Goal: Information Seeking & Learning: Find specific page/section

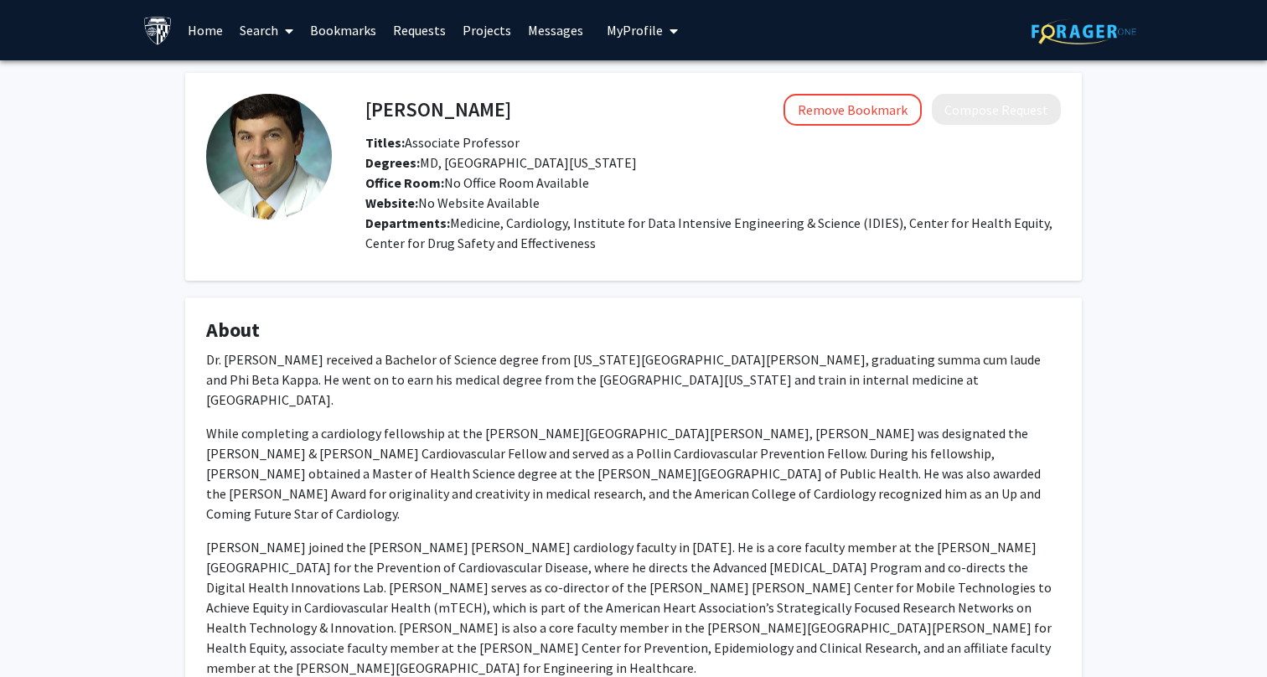
click at [267, 34] on link "Search" at bounding box center [266, 30] width 70 height 59
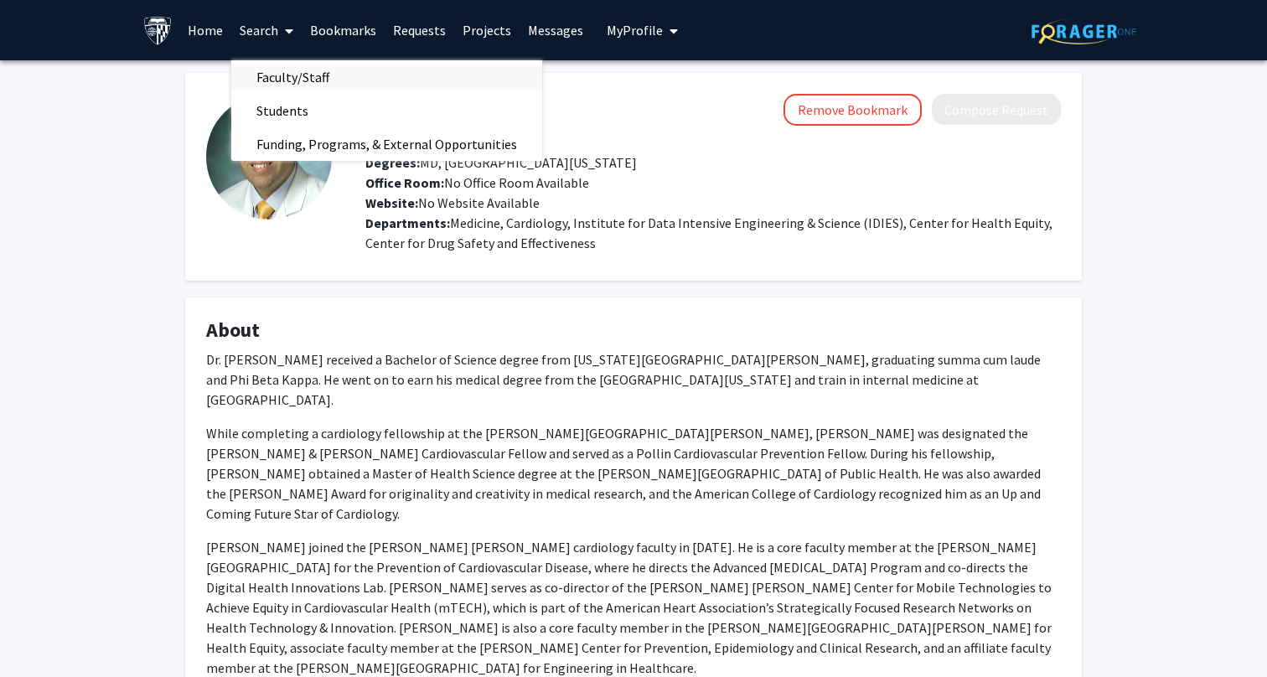
click at [287, 82] on span "Faculty/Staff" at bounding box center [292, 77] width 123 height 34
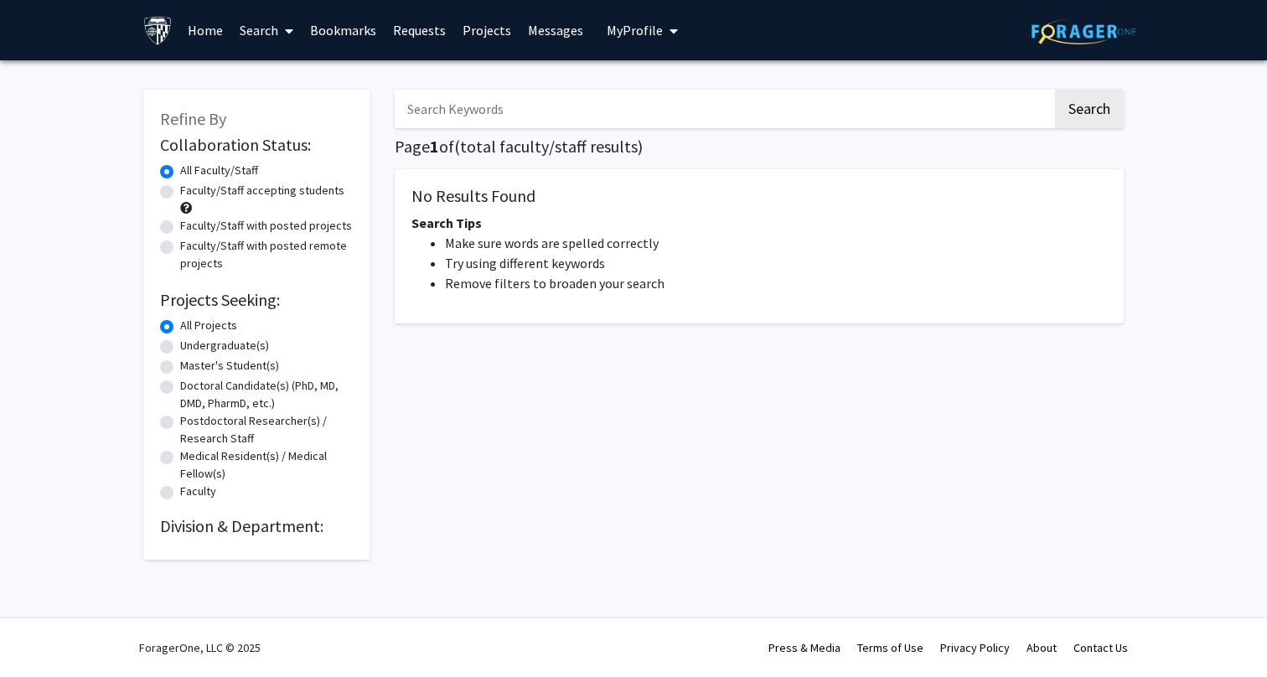
click at [525, 108] on input "Search Keywords" at bounding box center [724, 109] width 658 height 39
type input "computational medicine"
click at [1055, 90] on button "Search" at bounding box center [1089, 109] width 69 height 39
click at [1093, 112] on button "Search" at bounding box center [1089, 109] width 69 height 39
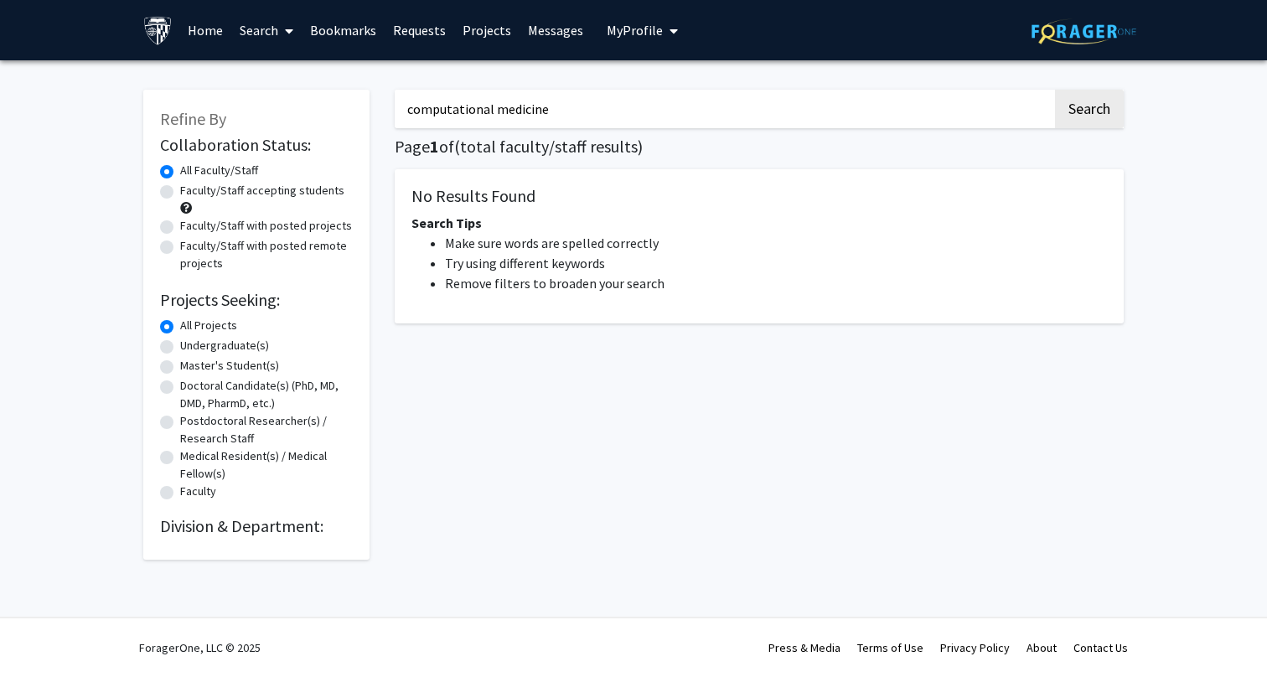
click at [1054, 28] on img at bounding box center [1083, 31] width 105 height 26
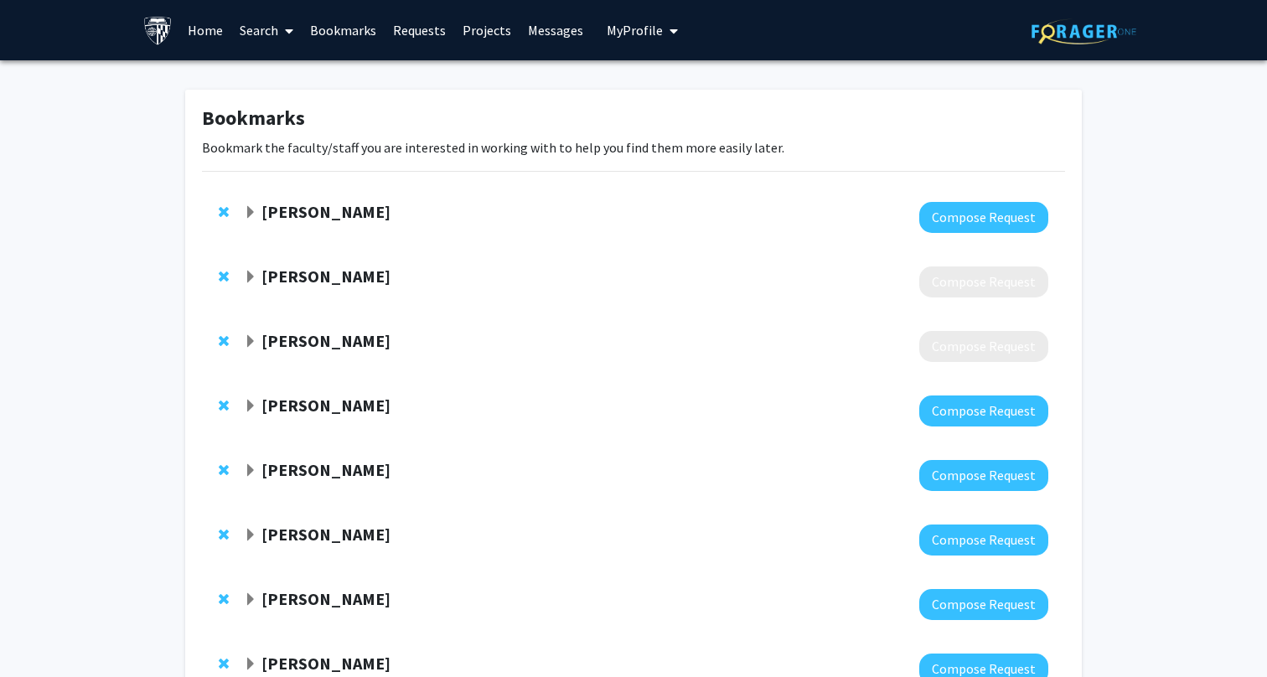
click at [255, 34] on link "Search" at bounding box center [266, 30] width 70 height 59
click at [292, 80] on span "Faculty/Staff" at bounding box center [292, 77] width 123 height 34
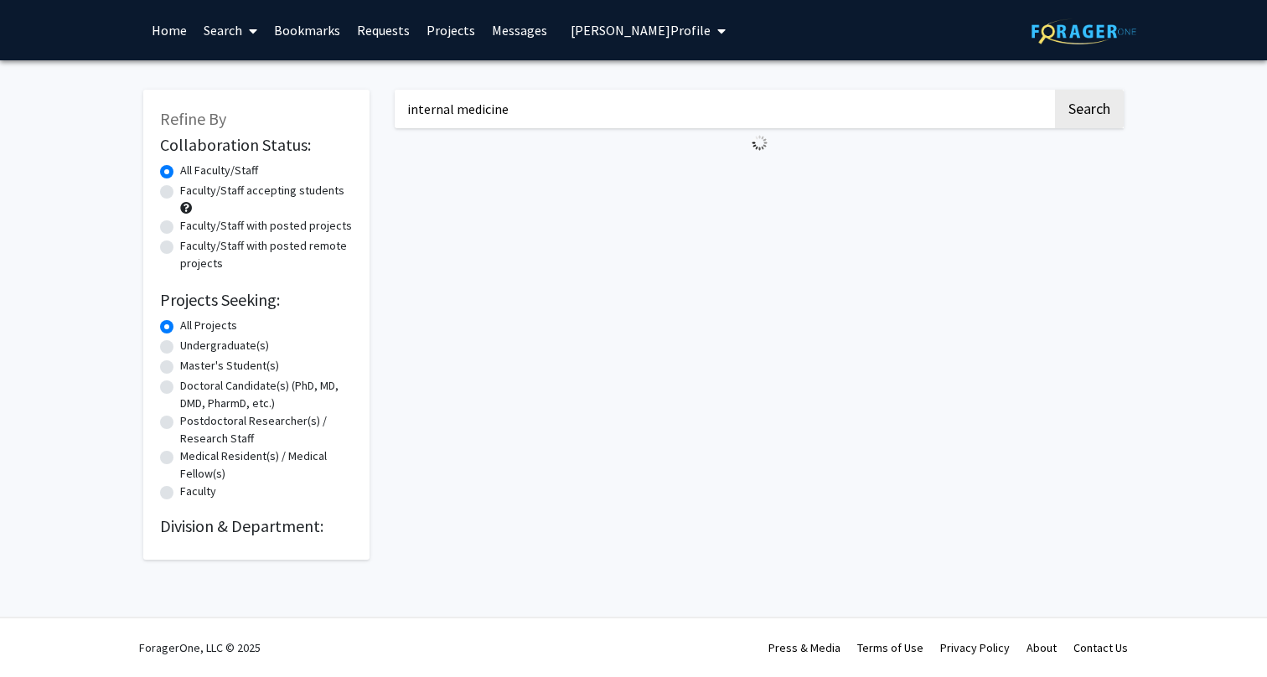
click at [800, 107] on input "internal medicine" at bounding box center [724, 109] width 658 height 39
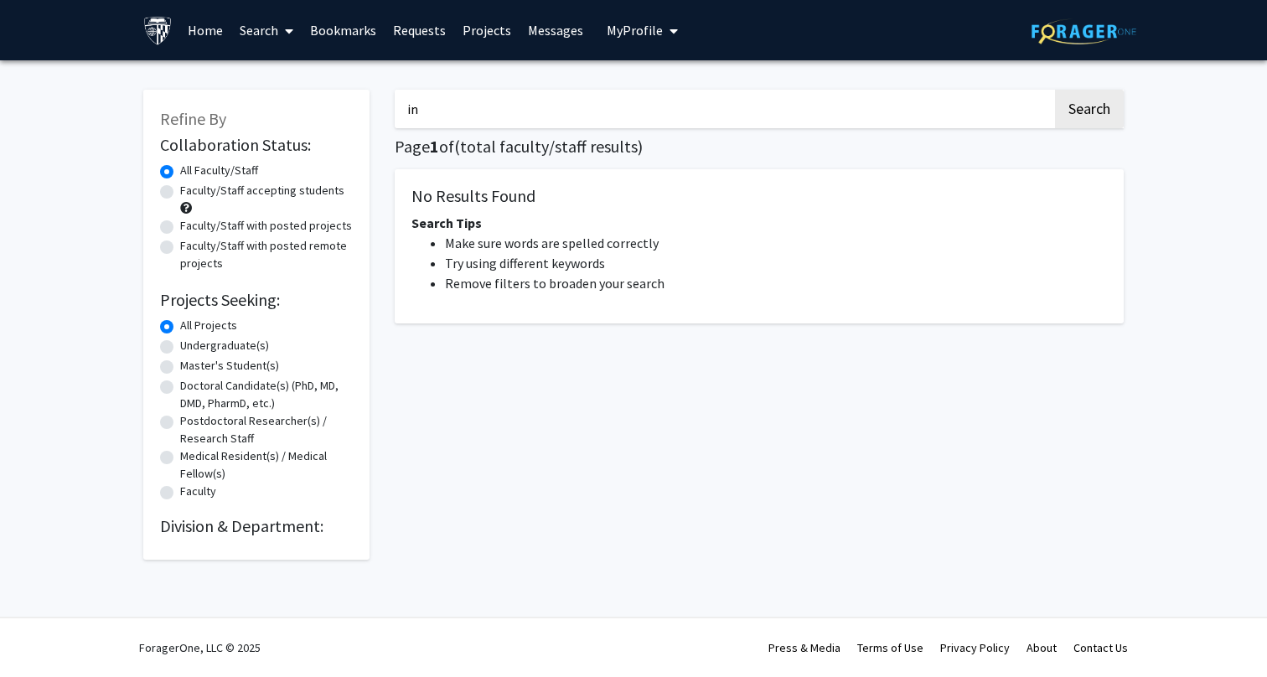
type input "i"
type input "c"
type input "computational medicine"
click at [1108, 104] on button "Search" at bounding box center [1089, 109] width 69 height 39
click at [1093, 106] on button "Search" at bounding box center [1089, 109] width 69 height 39
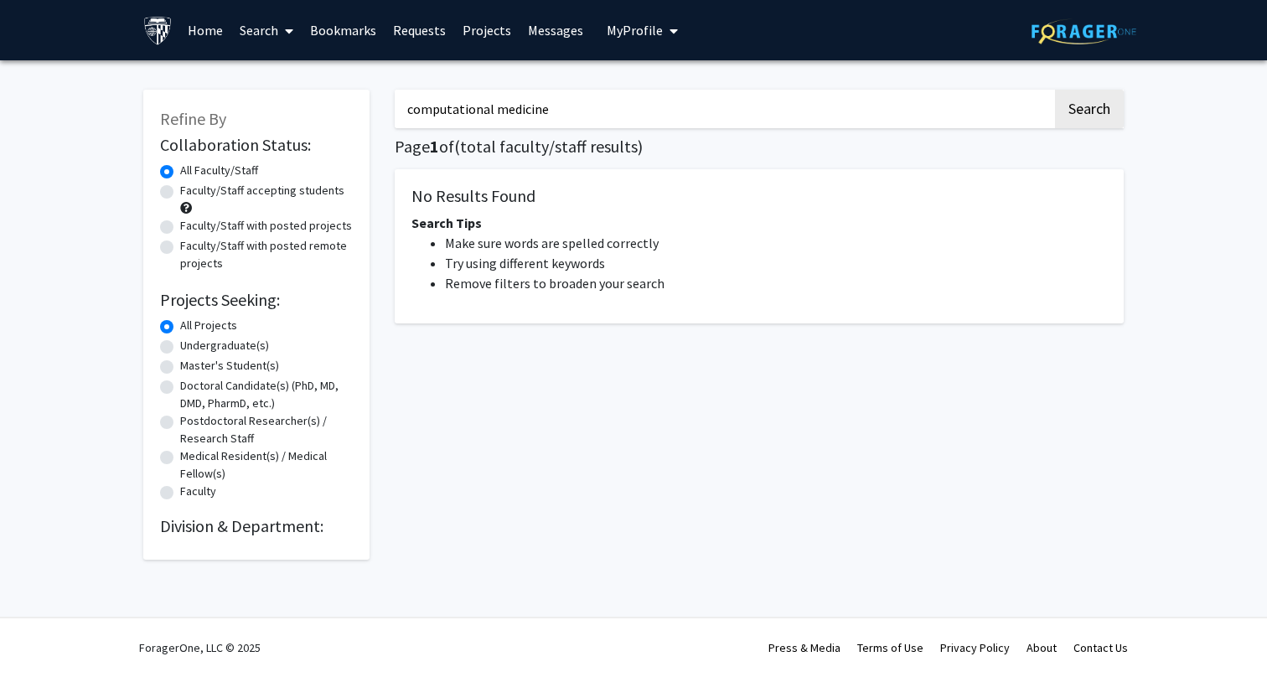
click at [927, 113] on input "computational medicine" at bounding box center [724, 109] width 658 height 39
click at [1055, 90] on button "Search" at bounding box center [1089, 109] width 69 height 39
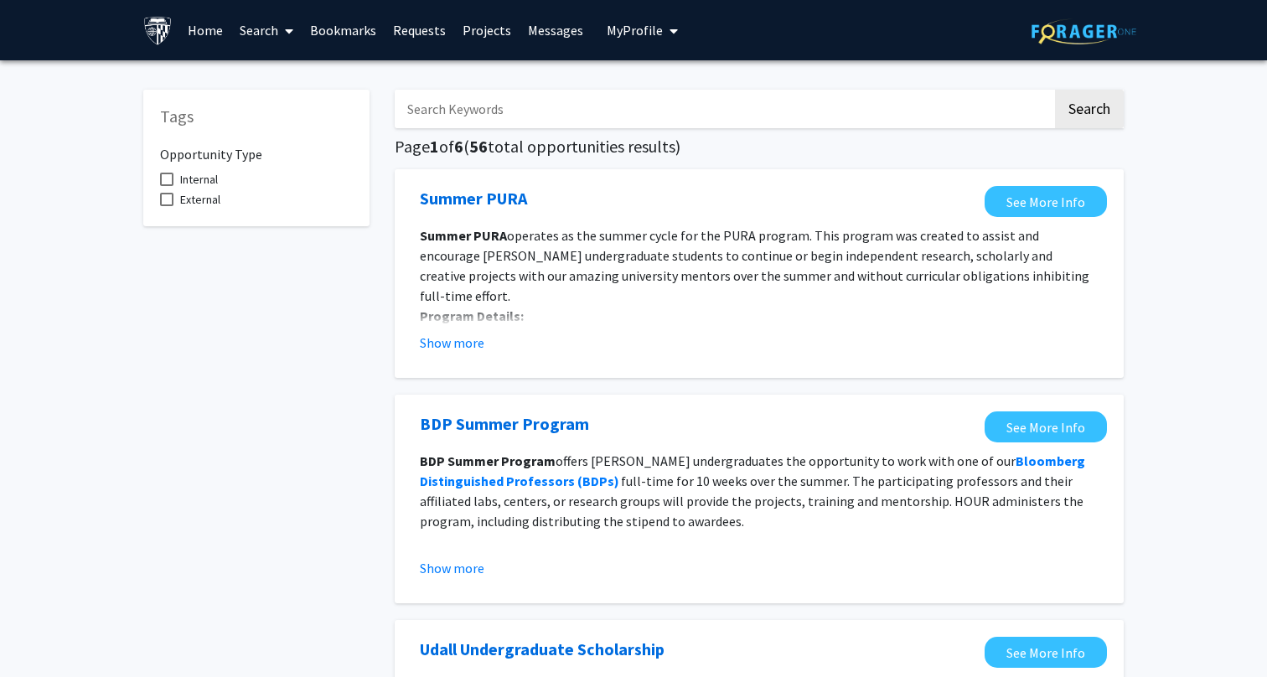
click at [270, 34] on link "Search" at bounding box center [266, 30] width 70 height 59
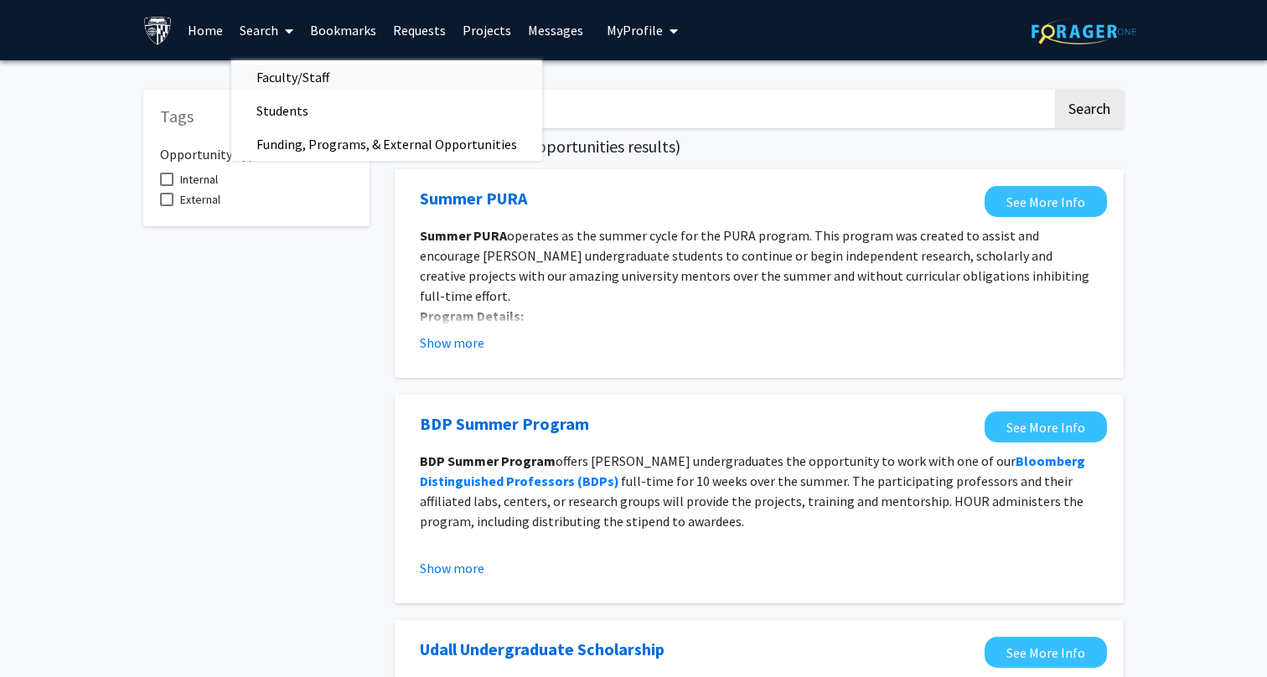
click at [305, 75] on span "Faculty/Staff" at bounding box center [292, 77] width 123 height 34
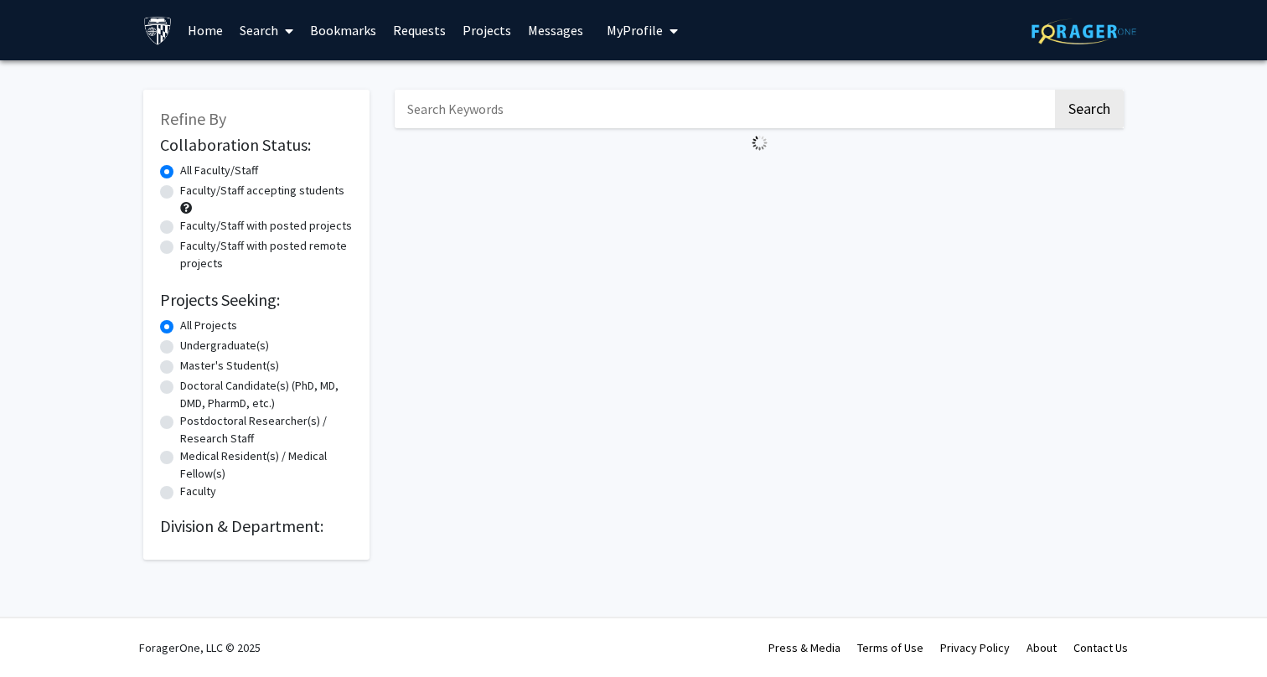
click at [479, 106] on input "Search Keywords" at bounding box center [724, 109] width 658 height 39
click at [561, 107] on input "CKD" at bounding box center [724, 109] width 658 height 39
type input "C"
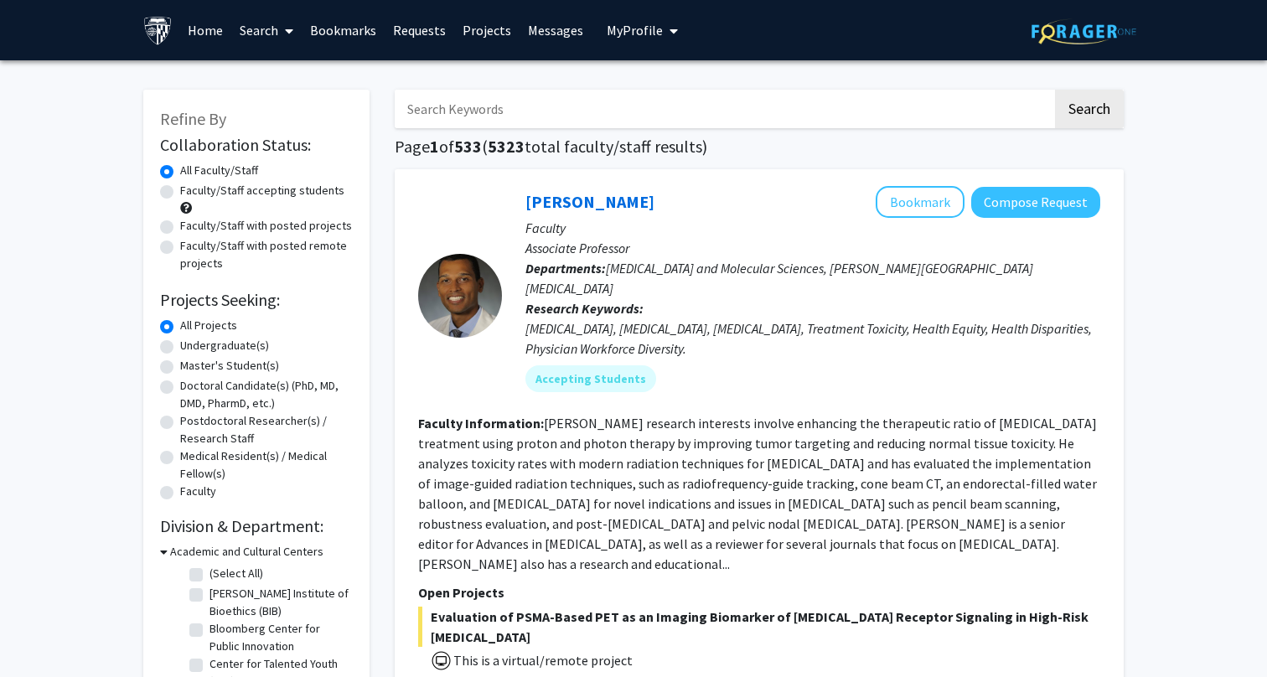
click at [543, 99] on input "Search Keywords" at bounding box center [724, 109] width 658 height 39
type input "CKD"
click at [1055, 90] on button "Search" at bounding box center [1089, 109] width 69 height 39
